Goal: Transaction & Acquisition: Purchase product/service

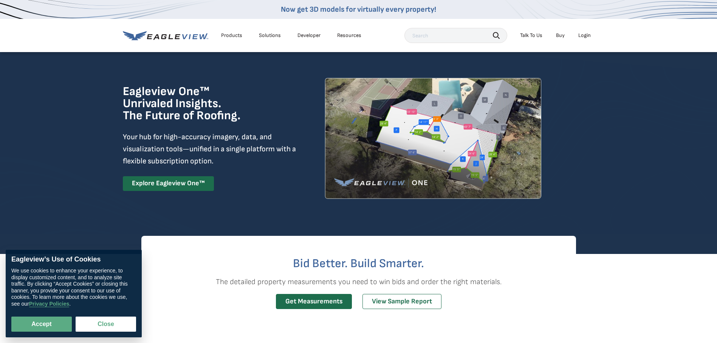
click at [231, 34] on div "Products" at bounding box center [231, 35] width 21 height 7
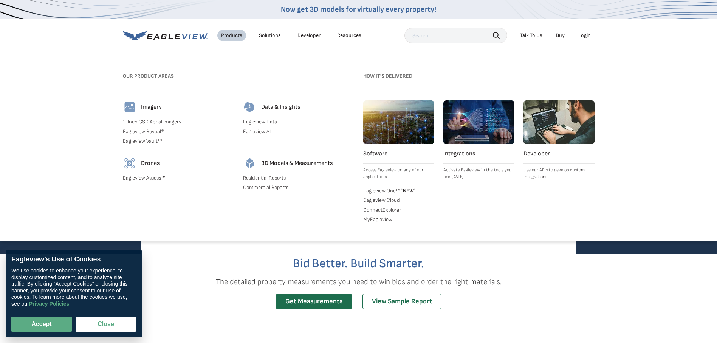
click at [232, 34] on div "Products" at bounding box center [231, 35] width 21 height 7
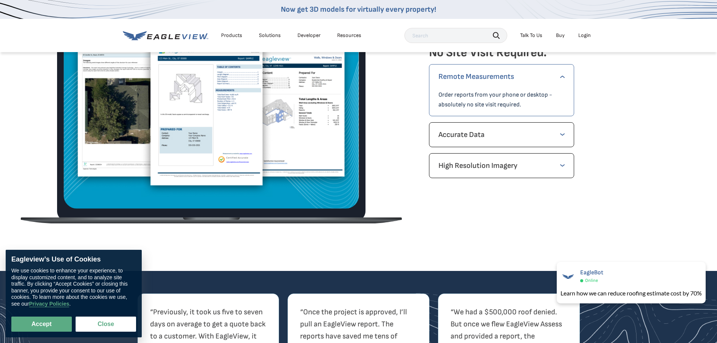
scroll to position [1171, 0]
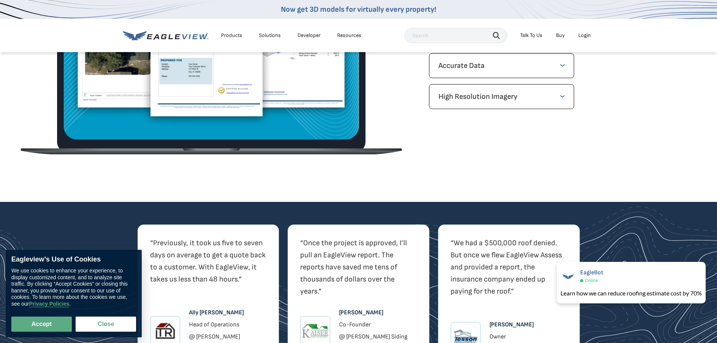
click at [560, 37] on link "Buy" at bounding box center [560, 35] width 9 height 7
click at [36, 98] on figure at bounding box center [211, 49] width 381 height 212
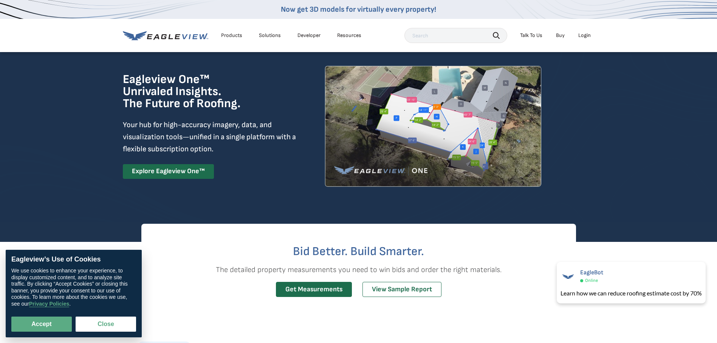
scroll to position [0, 0]
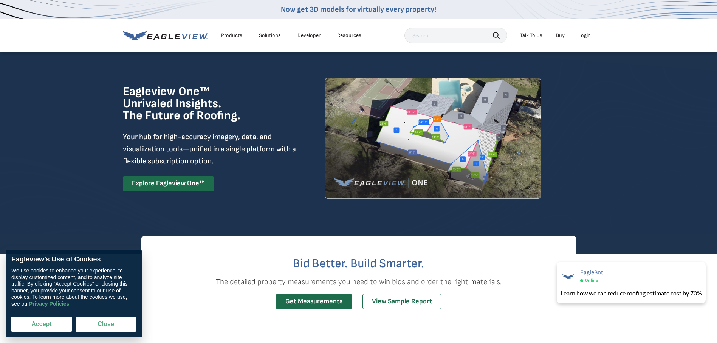
click at [32, 325] on button "Accept" at bounding box center [41, 324] width 60 height 15
checkbox input "true"
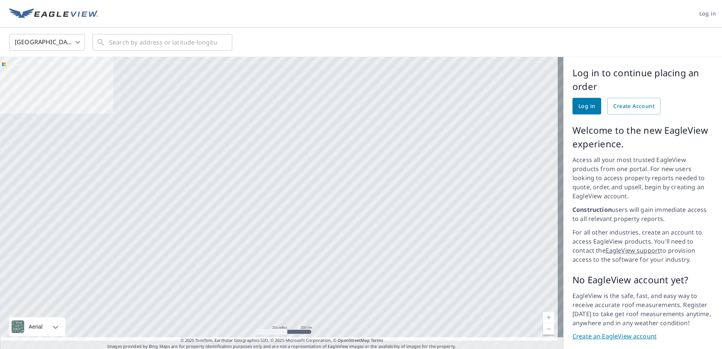
click at [74, 37] on body "Log in [GEOGRAPHIC_DATA] US ​ ​ Aerial Road A standard road map Aerial A detail…" at bounding box center [361, 174] width 722 height 349
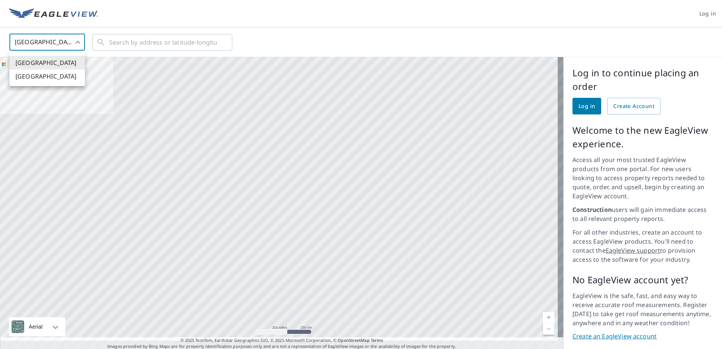
click at [115, 21] on div at bounding box center [361, 174] width 722 height 349
